Goal: Task Accomplishment & Management: Use online tool/utility

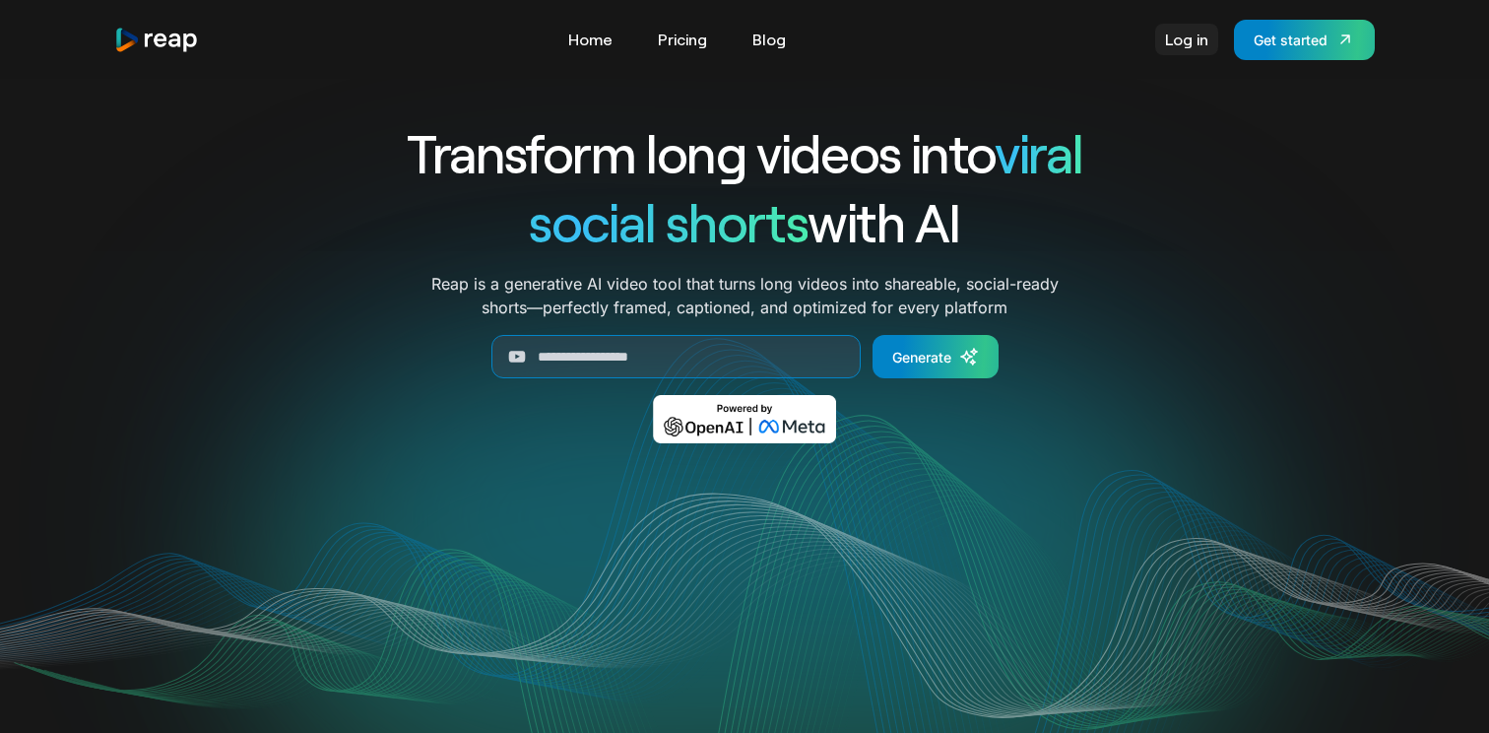
click at [1185, 51] on link "Log in" at bounding box center [1186, 40] width 63 height 32
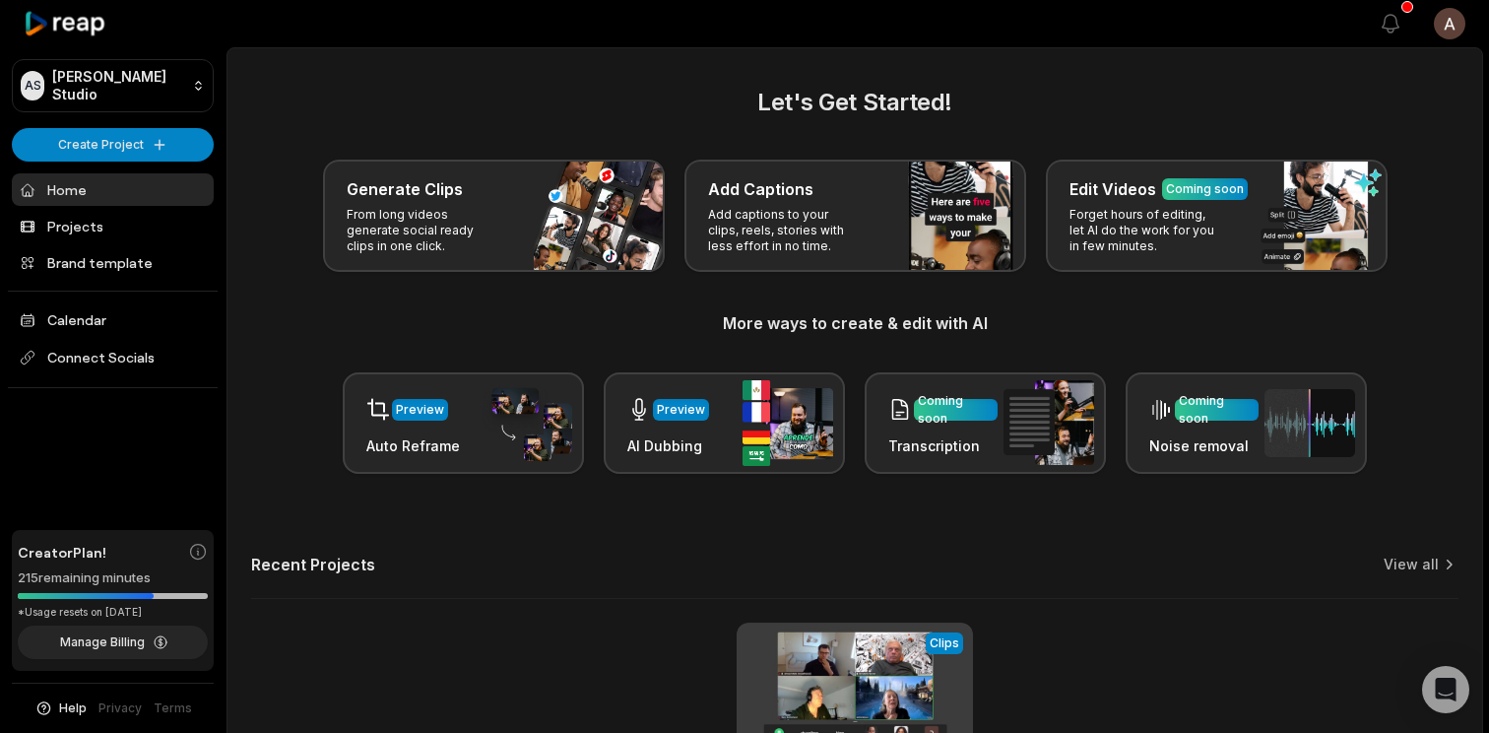
scroll to position [250, 0]
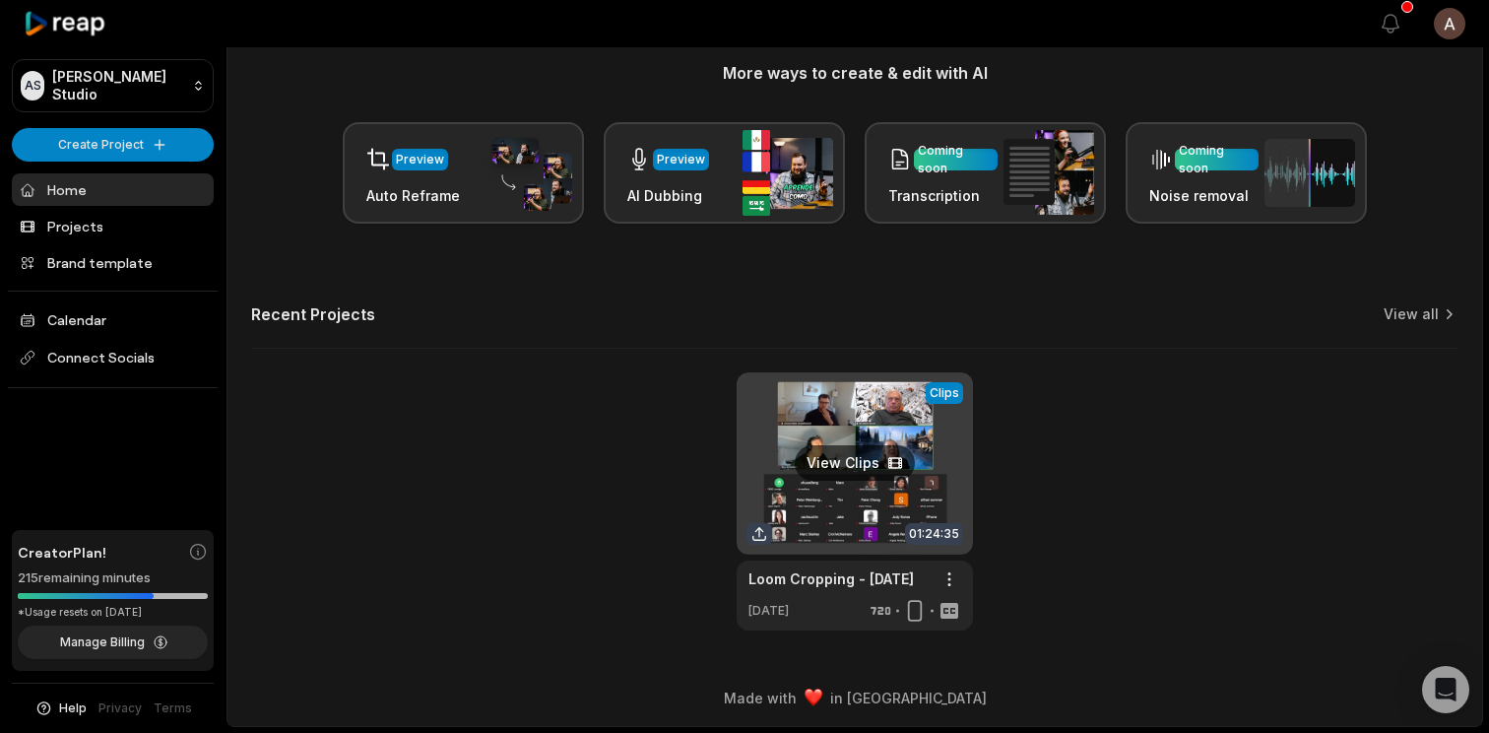
click at [868, 501] on link at bounding box center [855, 501] width 236 height 258
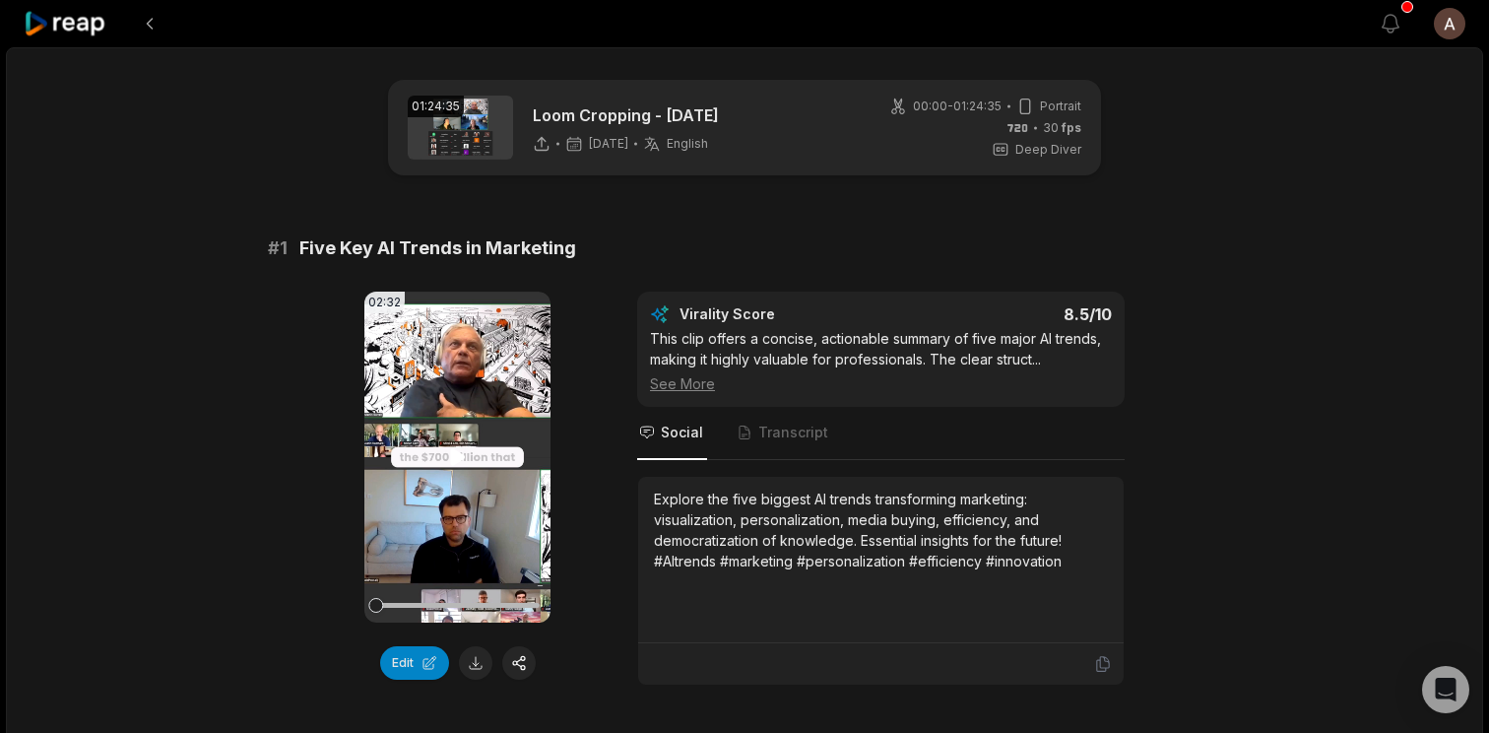
click at [447, 490] on video "Your browser does not support mp4 format." at bounding box center [457, 457] width 186 height 331
click at [457, 442] on video "Your browser does not support mp4 format." at bounding box center [457, 457] width 186 height 331
drag, startPoint x: 387, startPoint y: 609, endPoint x: 409, endPoint y: 608, distance: 21.7
click at [409, 609] on div at bounding box center [456, 605] width 163 height 34
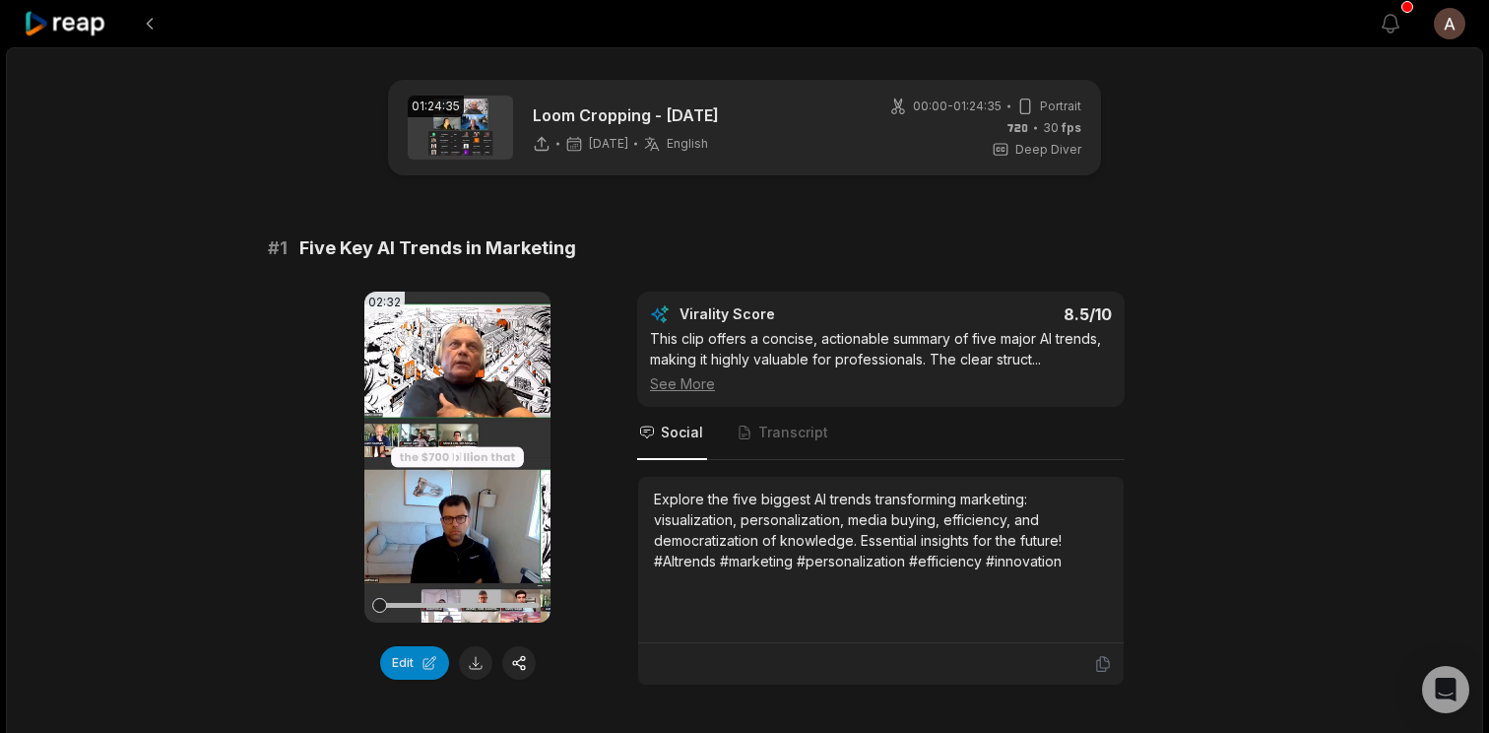
drag, startPoint x: 409, startPoint y: 608, endPoint x: 446, endPoint y: 608, distance: 37.4
click at [446, 608] on div at bounding box center [456, 605] width 163 height 34
click at [446, 606] on div at bounding box center [456, 605] width 163 height 5
click at [469, 447] on video "Your browser does not support mp4 format." at bounding box center [457, 457] width 186 height 331
click at [453, 450] on icon at bounding box center [457, 456] width 15 height 17
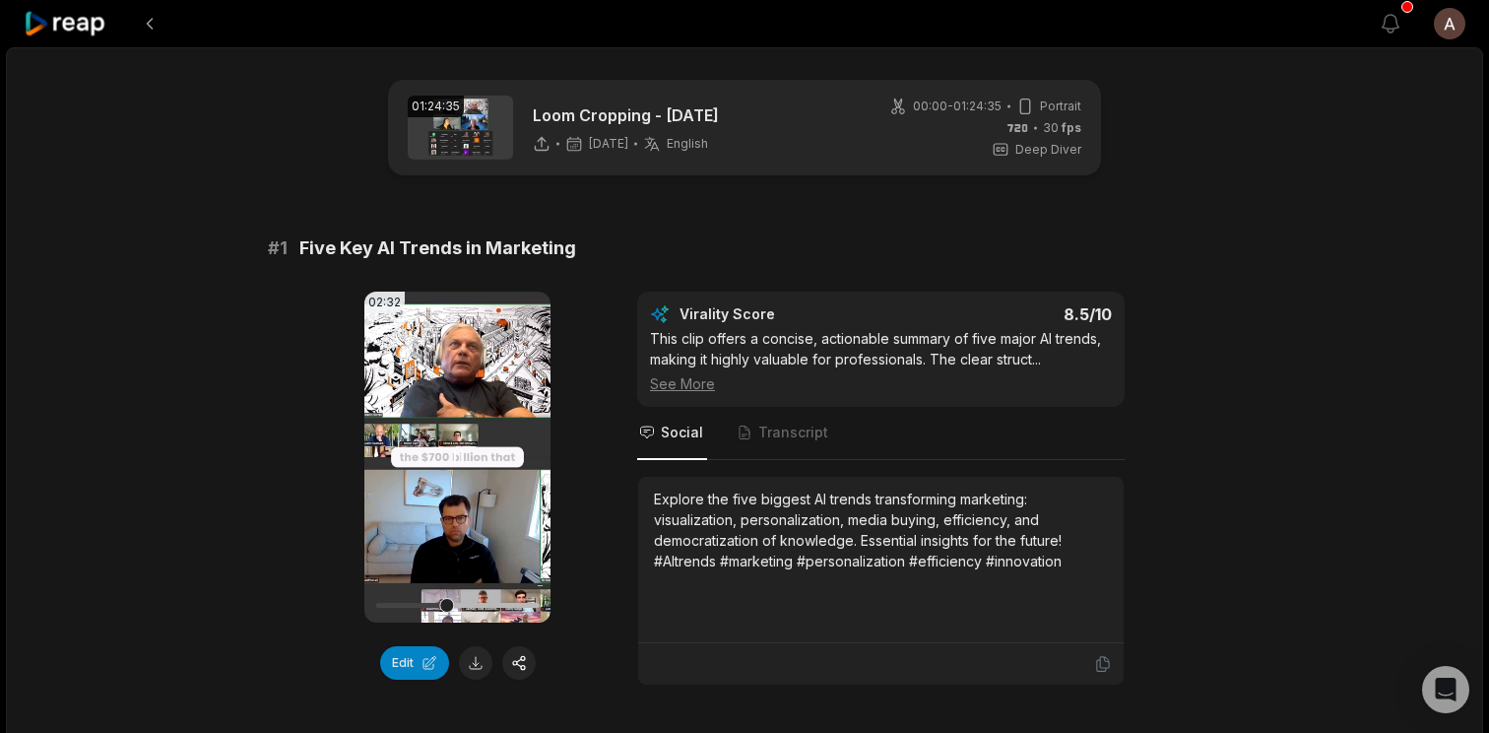
click at [456, 477] on video "Your browser does not support mp4 format." at bounding box center [457, 457] width 186 height 331
click at [452, 456] on icon at bounding box center [457, 456] width 15 height 17
click at [505, 413] on video "Your browser does not support mp4 format." at bounding box center [457, 457] width 186 height 331
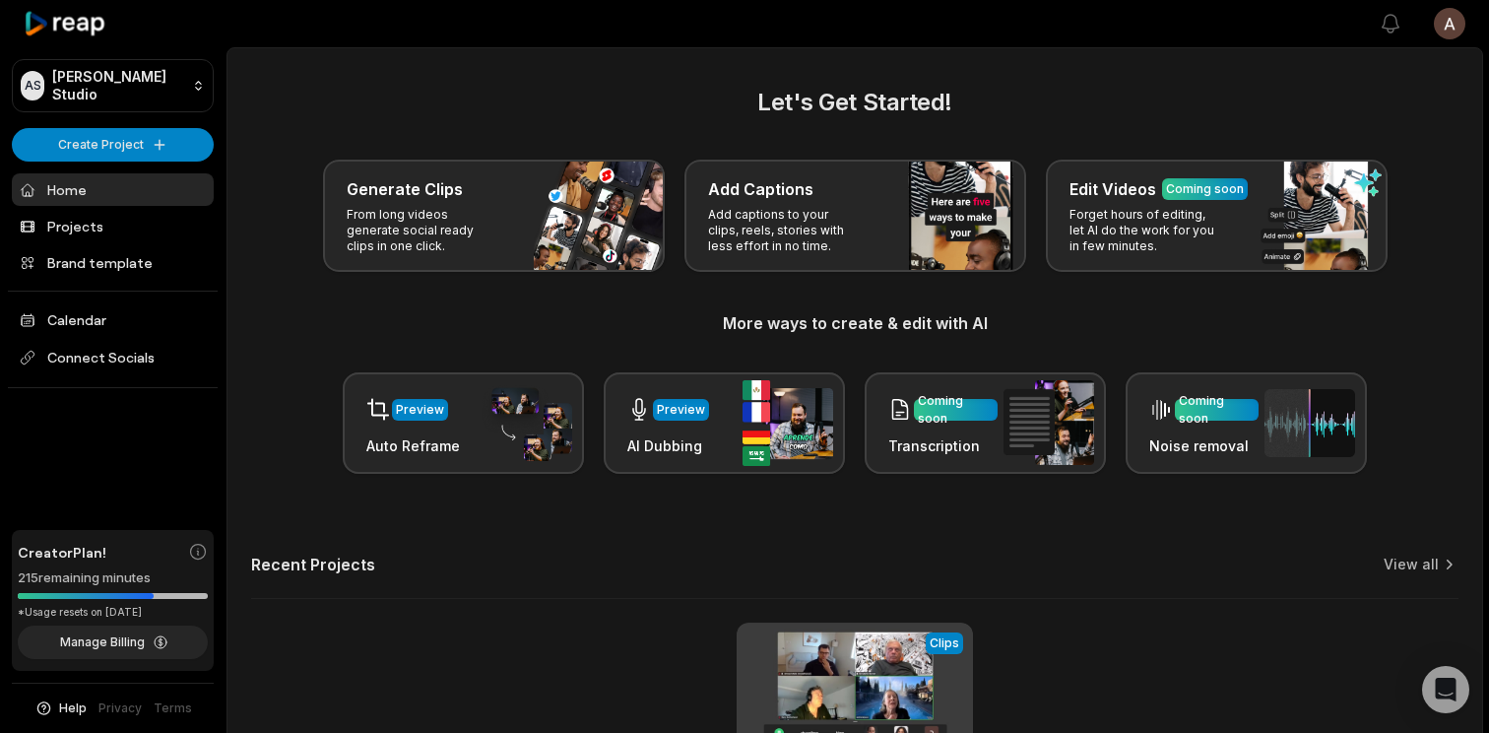
scroll to position [231, 0]
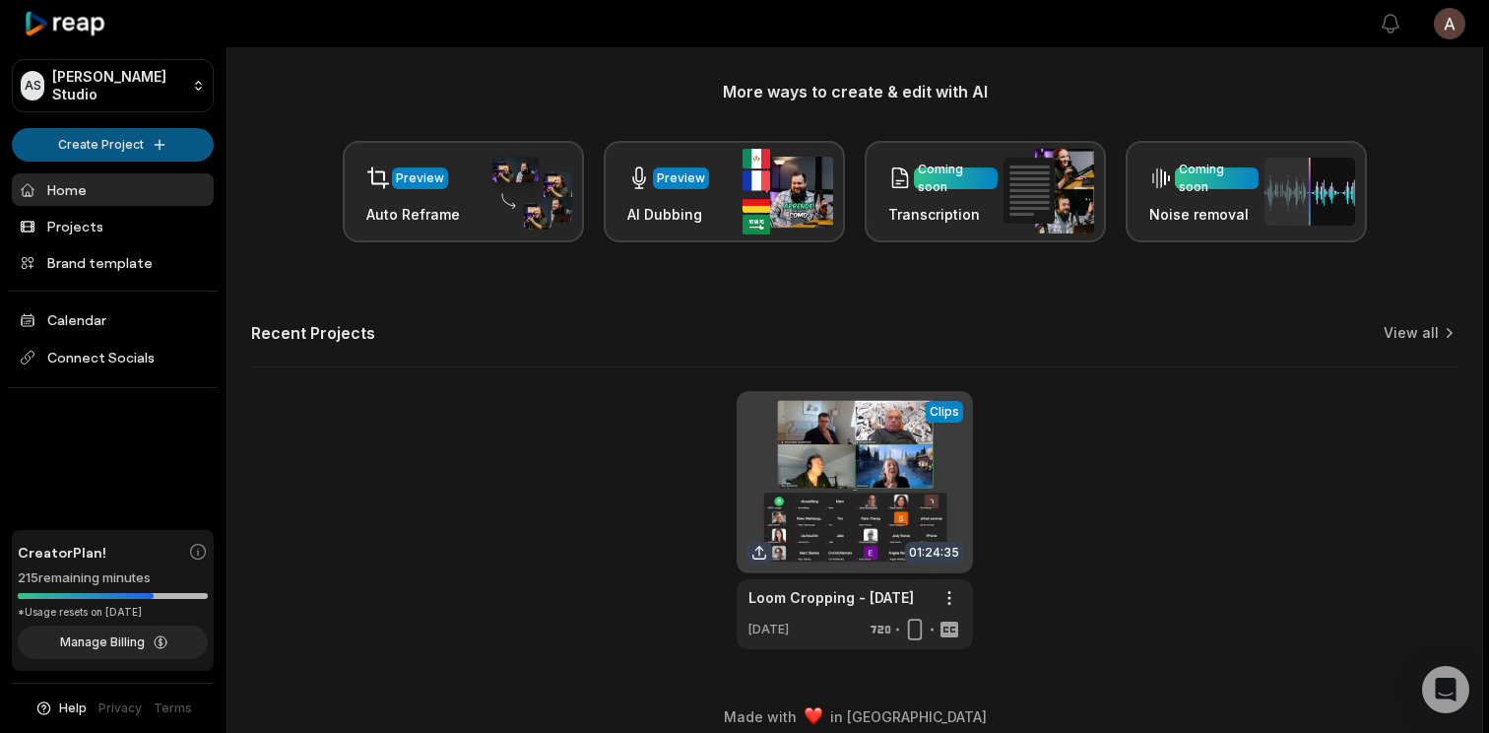
click at [119, 142] on html "AS [PERSON_NAME] Studio Create Project Home Projects Brand template Calendar Co…" at bounding box center [744, 135] width 1489 height 733
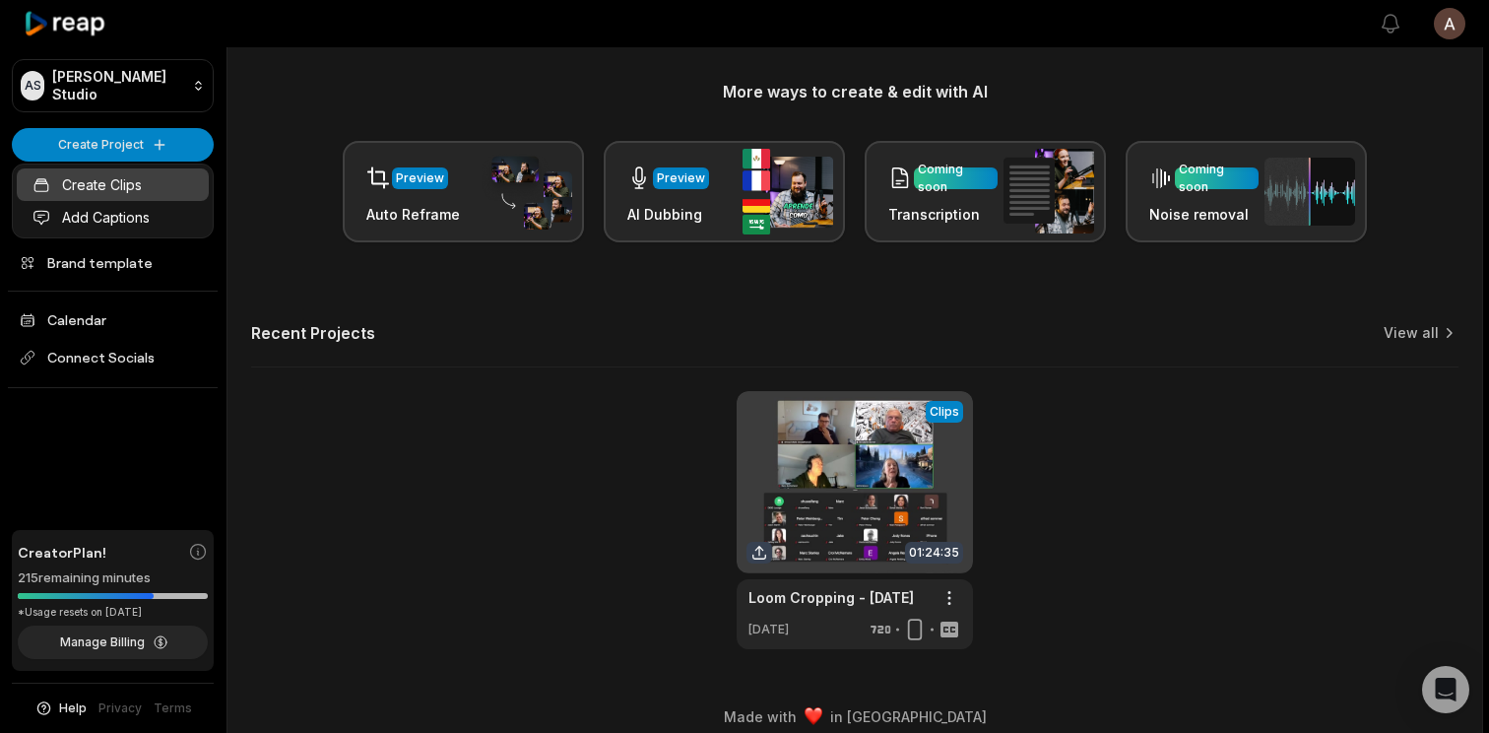
click at [127, 183] on link "Create Clips" at bounding box center [113, 184] width 192 height 33
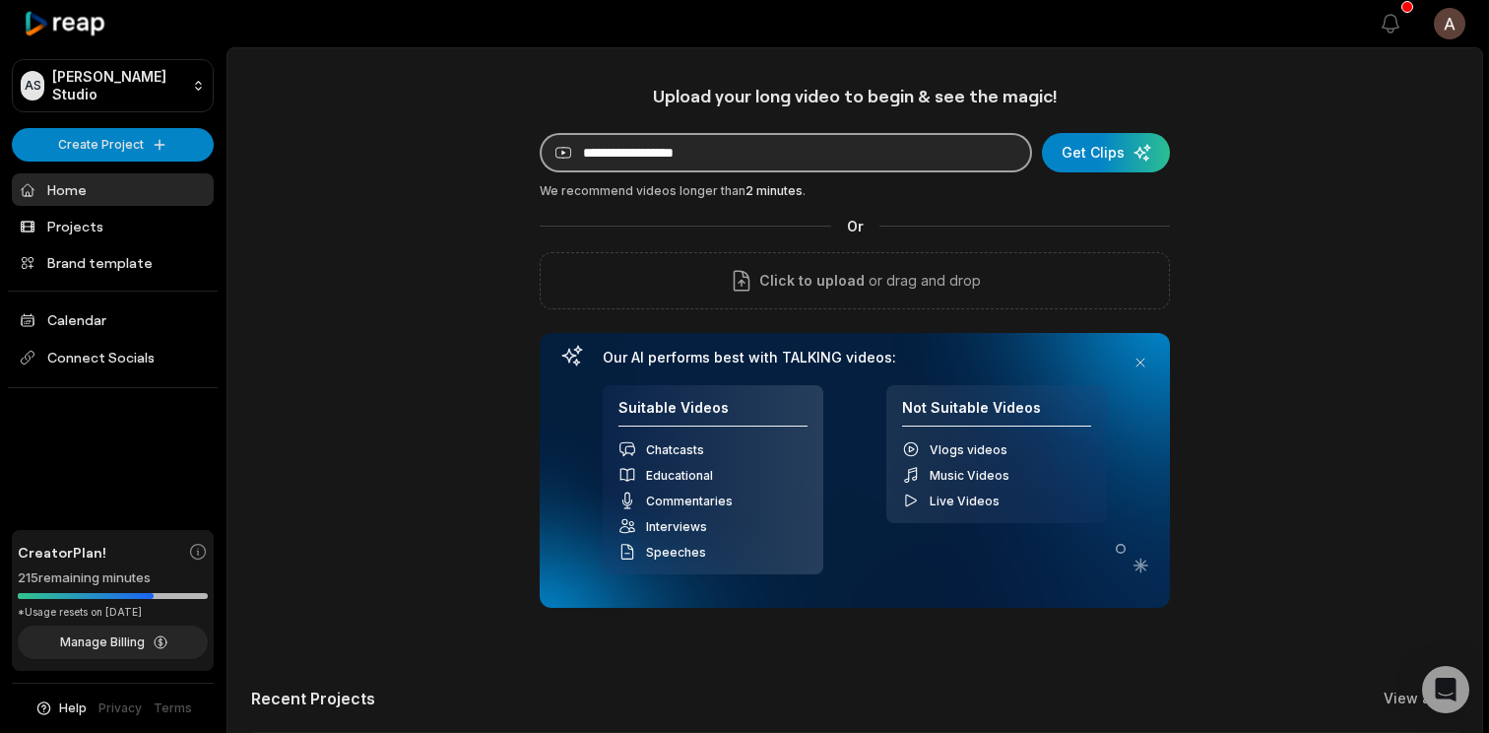
click at [744, 165] on input at bounding box center [786, 152] width 492 height 39
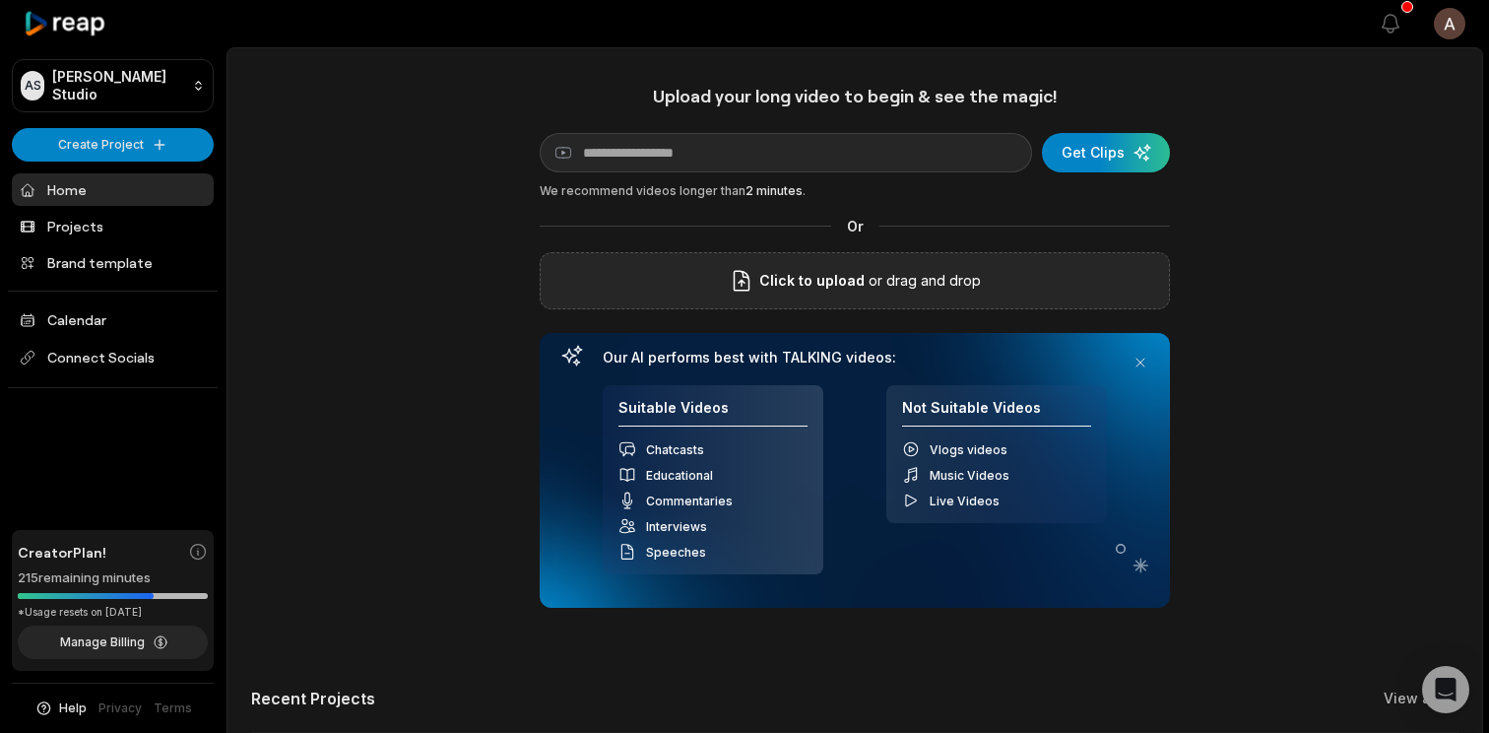
click at [791, 281] on span "Click to upload" at bounding box center [811, 281] width 105 height 24
click at [0, 0] on input "Click to upload" at bounding box center [0, 0] width 0 height 0
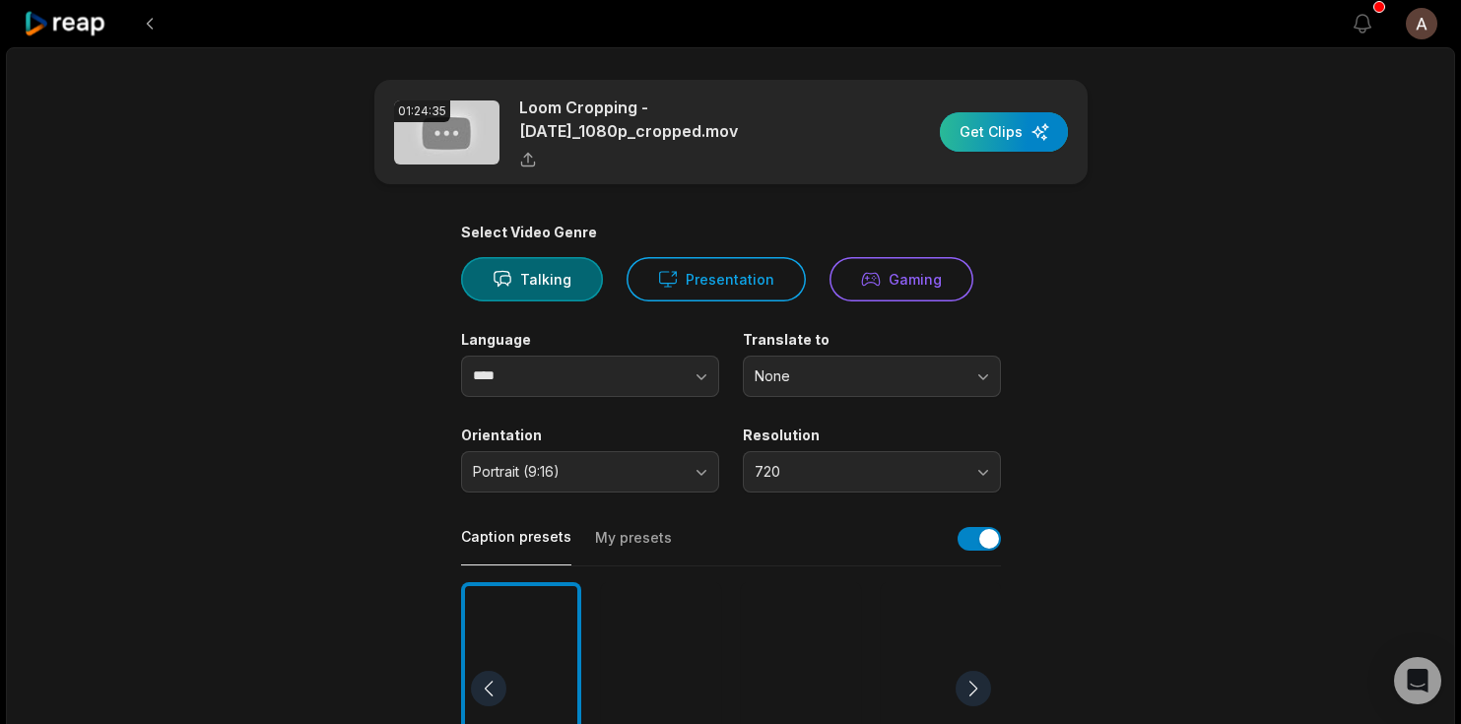
click at [1014, 142] on div "button" at bounding box center [1004, 131] width 128 height 39
